Goal: Task Accomplishment & Management: Manage account settings

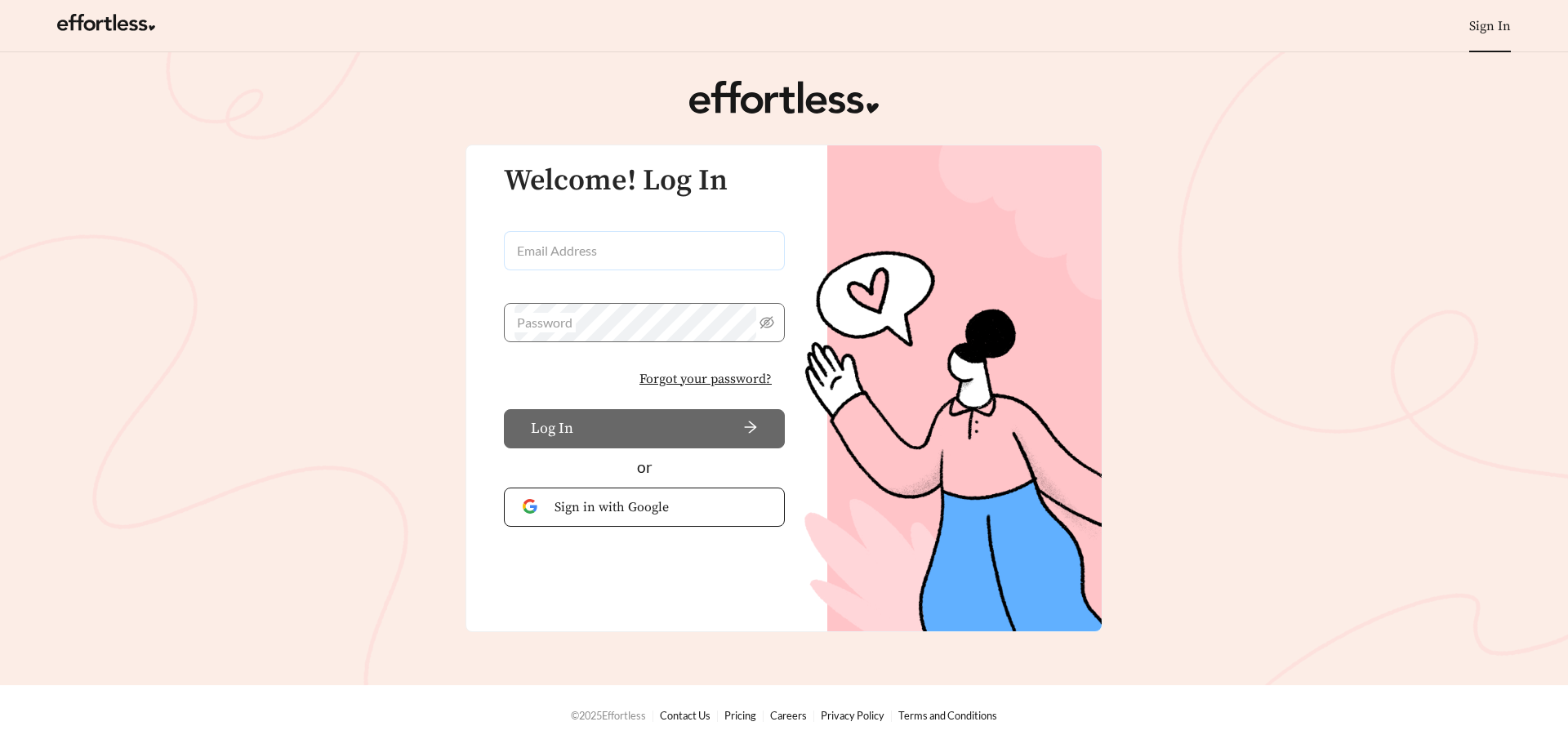
drag, startPoint x: 0, startPoint y: 0, endPoint x: 646, endPoint y: 254, distance: 694.1
click at [646, 254] on input "Email Address" at bounding box center [644, 250] width 281 height 39
type input "**********"
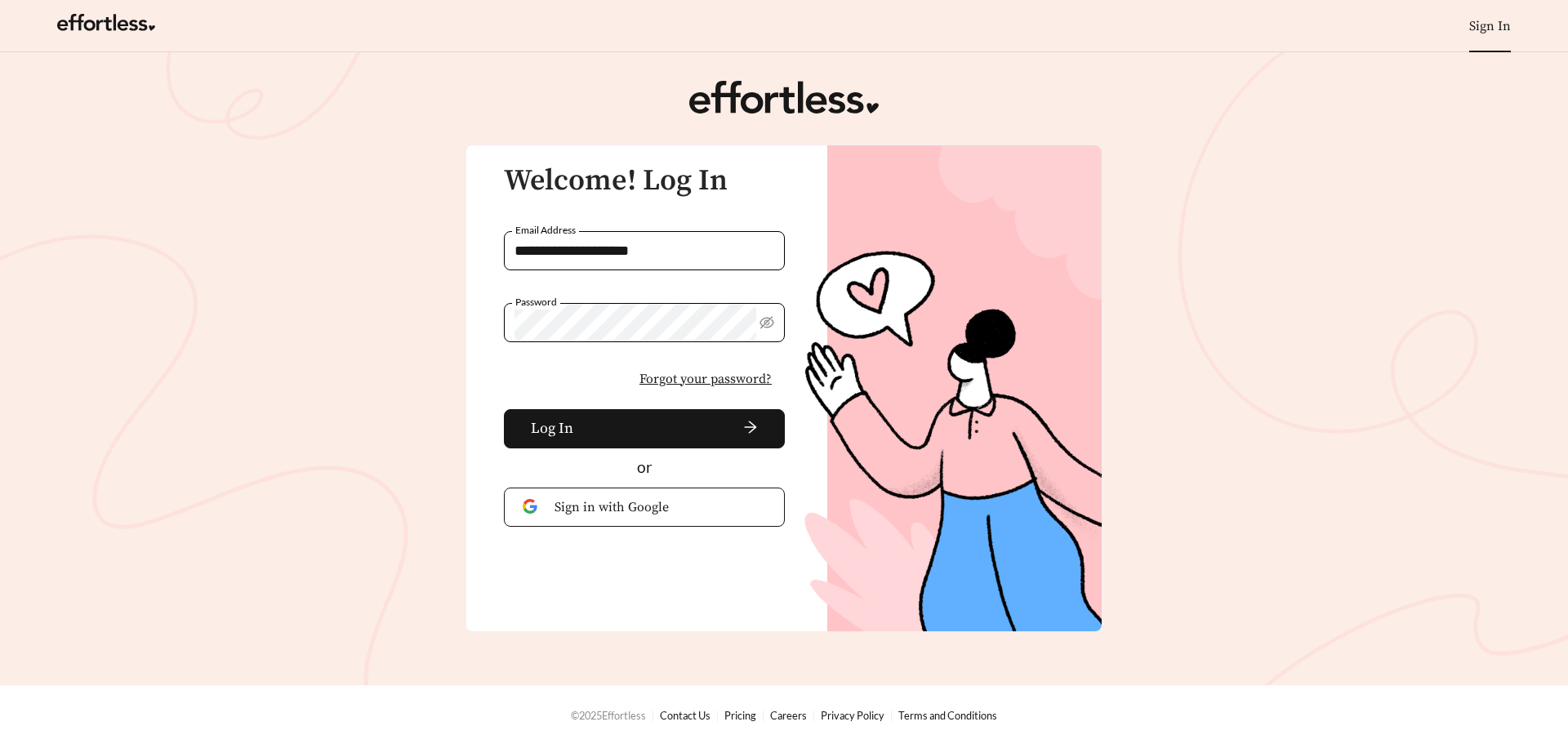
click at [504, 410] on button "Log In" at bounding box center [644, 429] width 281 height 39
drag, startPoint x: 1508, startPoint y: 4, endPoint x: 1069, endPoint y: 255, distance: 505.7
click at [1069, 255] on img at bounding box center [953, 389] width 297 height 487
click at [692, 372] on span "Forgot your password?" at bounding box center [706, 380] width 132 height 20
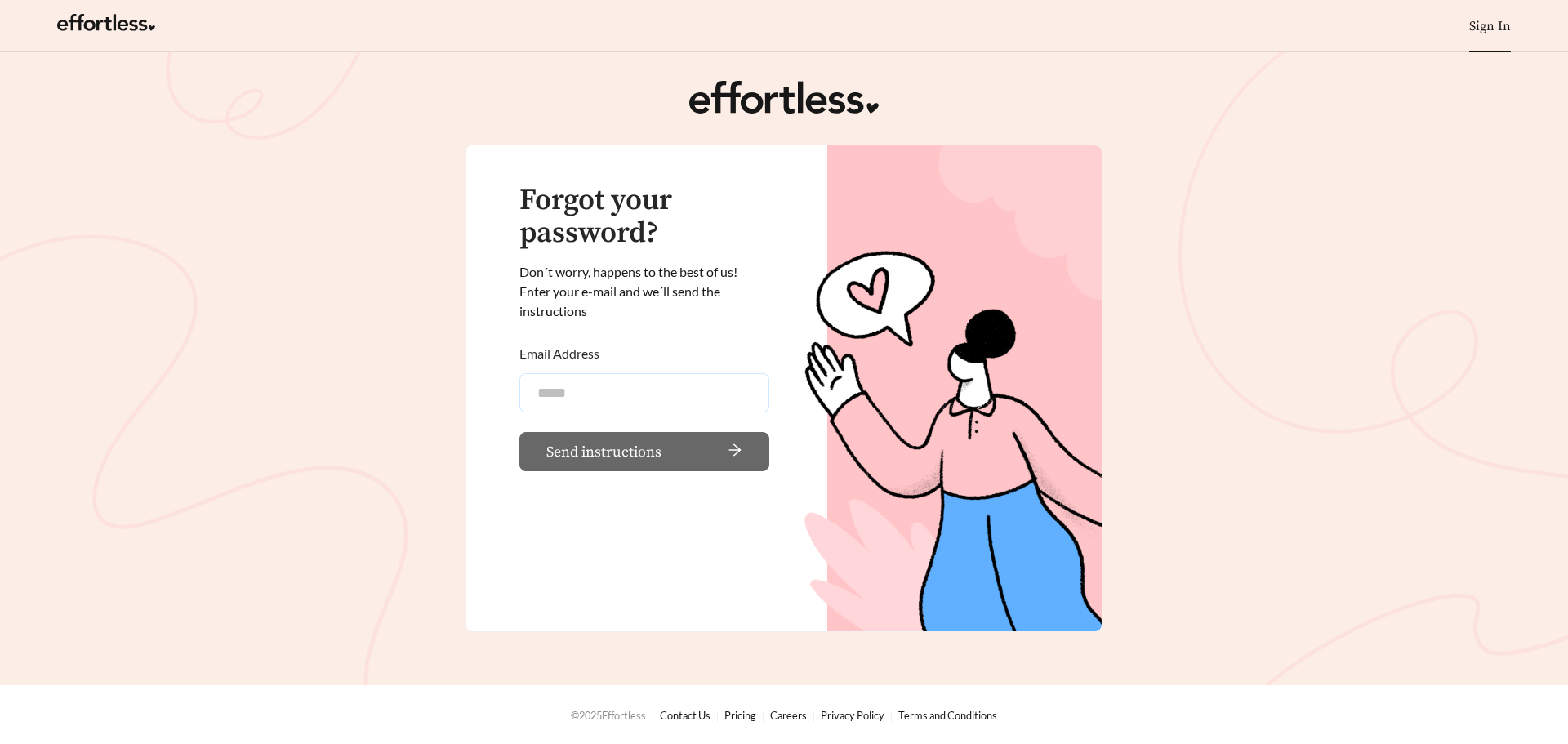
click at [662, 389] on input "Email Address" at bounding box center [644, 392] width 250 height 39
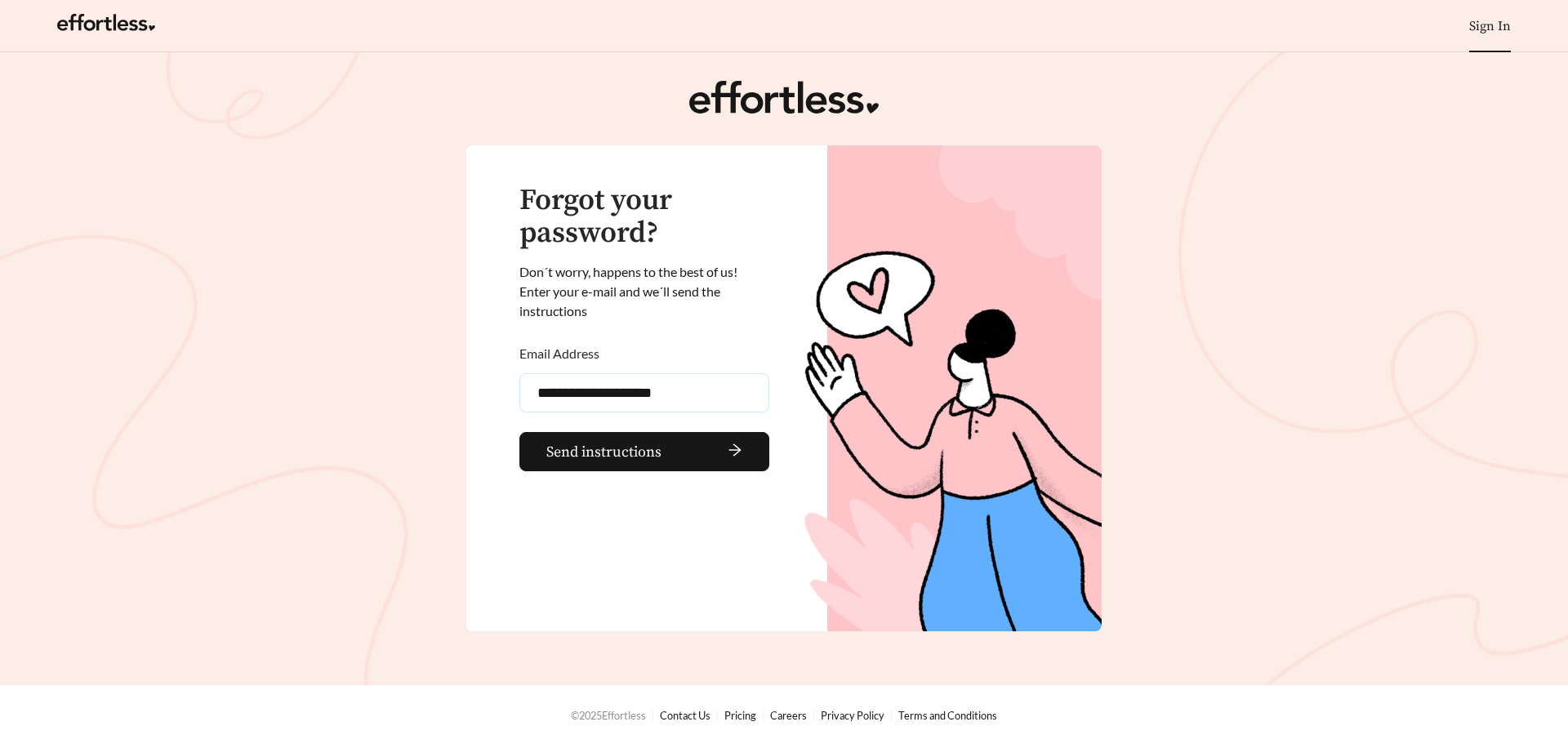
type input "**********"
click at [519, 432] on button "Send instructions" at bounding box center [644, 451] width 250 height 39
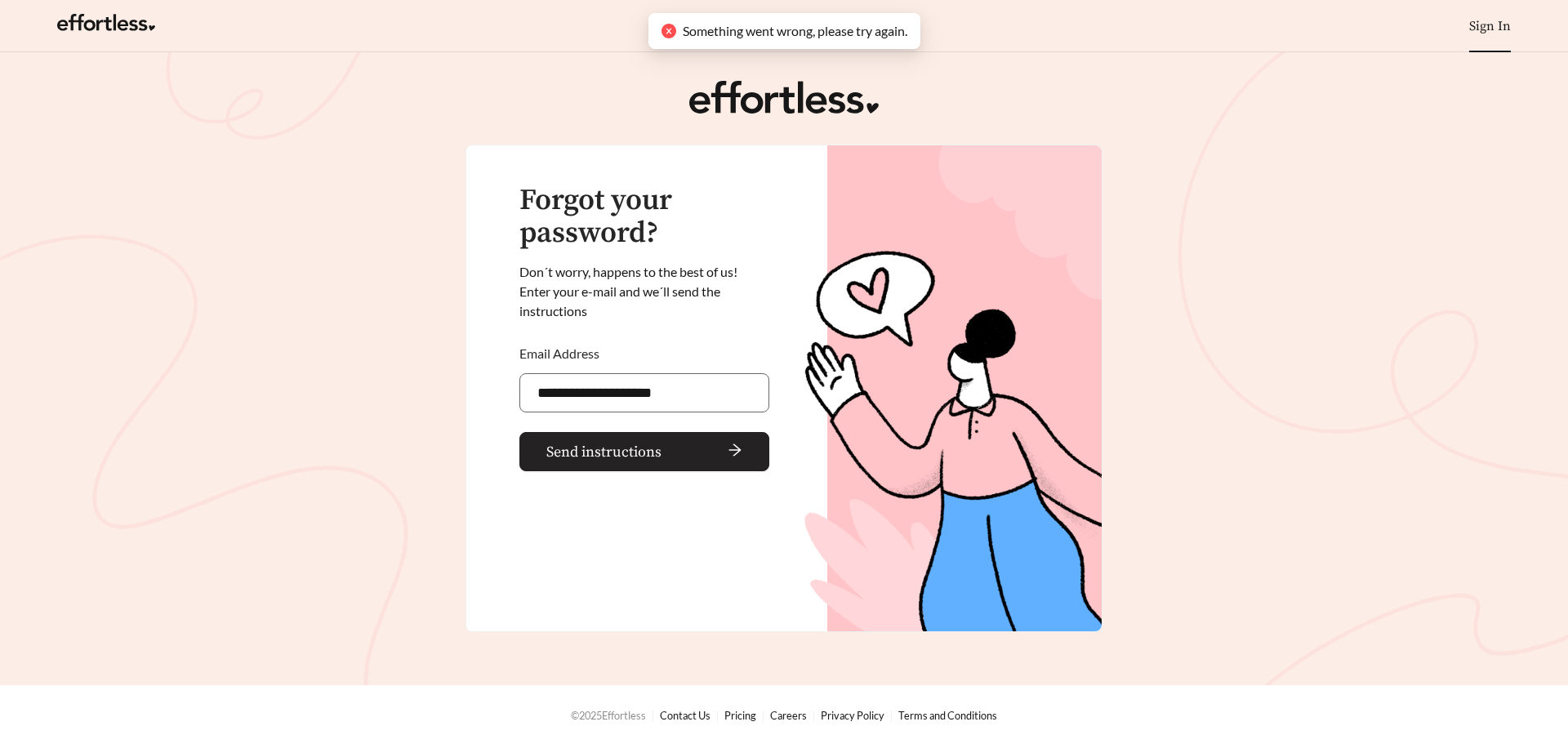
click at [675, 447] on span "arrow-right" at bounding box center [706, 452] width 74 height 18
click at [1310, 327] on main "**********" at bounding box center [784, 369] width 1568 height 633
click at [676, 458] on span "arrow-right" at bounding box center [706, 452] width 74 height 18
click at [627, 457] on span "Send instructions" at bounding box center [603, 452] width 115 height 22
click at [119, 25] on link at bounding box center [106, 27] width 98 height 16
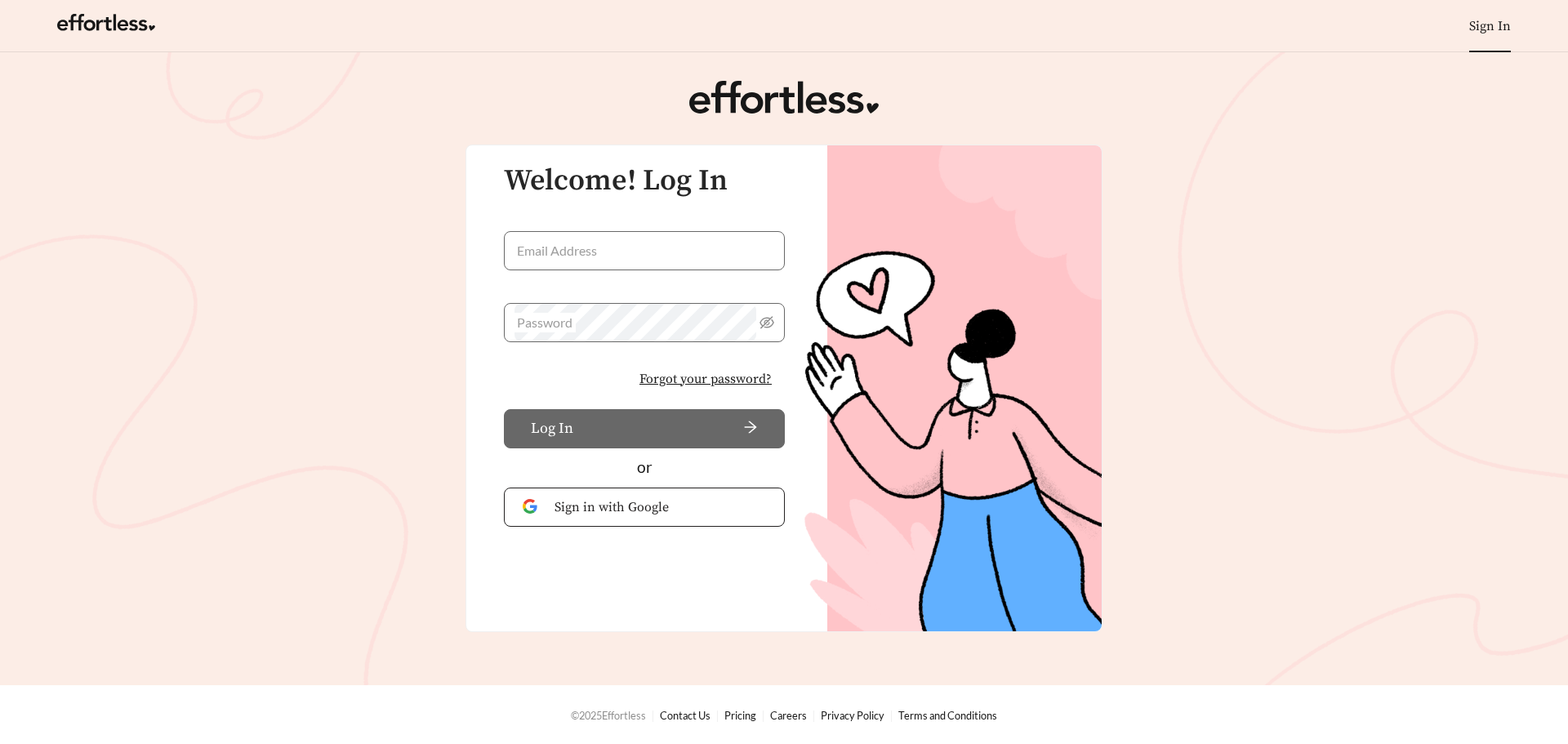
click at [629, 505] on span "Sign in with Google" at bounding box center [660, 507] width 212 height 20
